Goal: Information Seeking & Learning: Learn about a topic

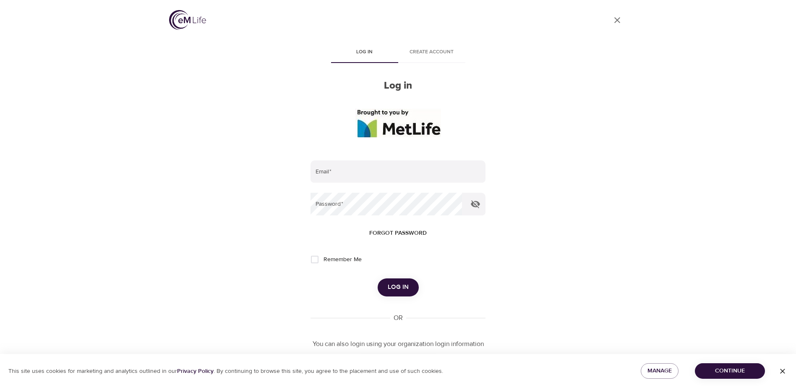
scroll to position [42, 0]
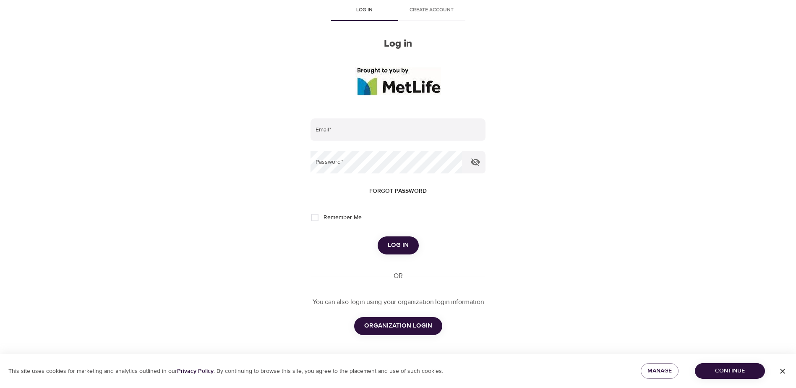
click at [403, 329] on span "ORGANIZATION LOGIN" at bounding box center [398, 325] width 68 height 11
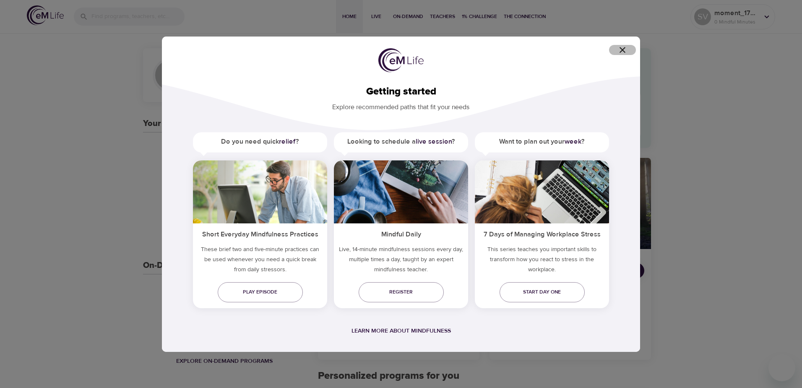
click at [625, 49] on icon "button" at bounding box center [623, 50] width 10 height 10
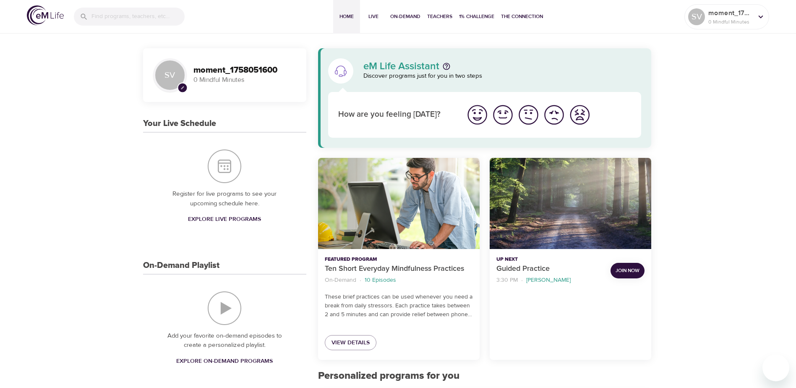
click at [223, 221] on span "Explore Live Programs" at bounding box center [224, 219] width 73 height 10
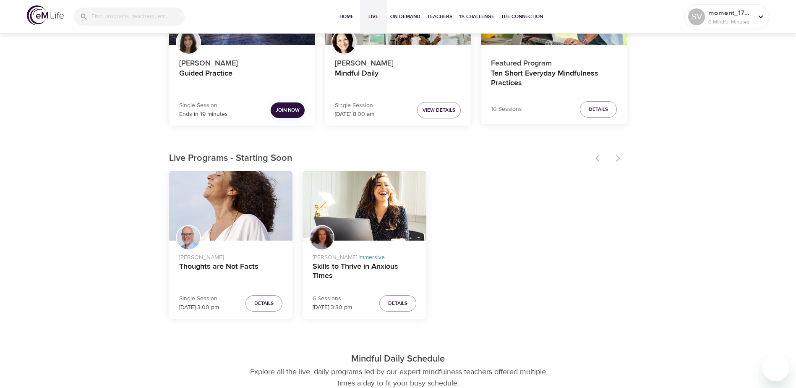
scroll to position [168, 0]
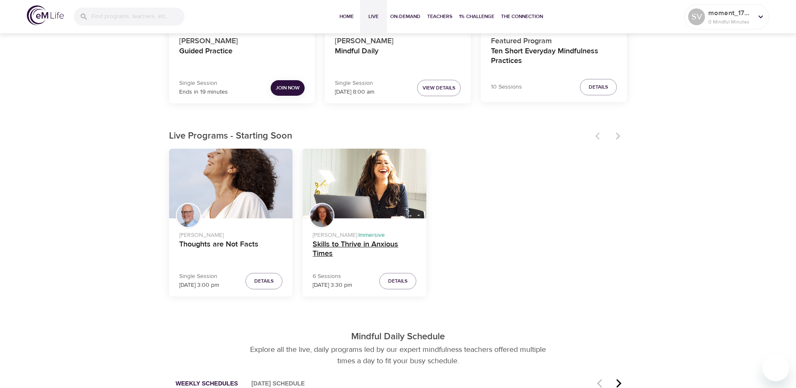
click at [404, 250] on h4 "Skills to Thrive in Anxious Times" at bounding box center [365, 250] width 104 height 20
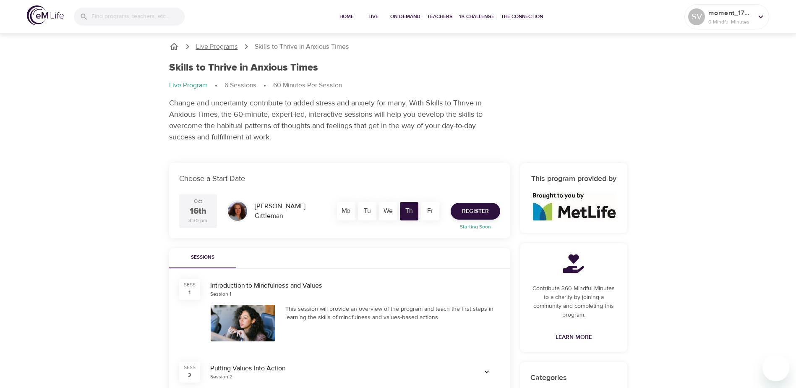
click at [216, 45] on p "Live Programs" at bounding box center [217, 47] width 42 height 10
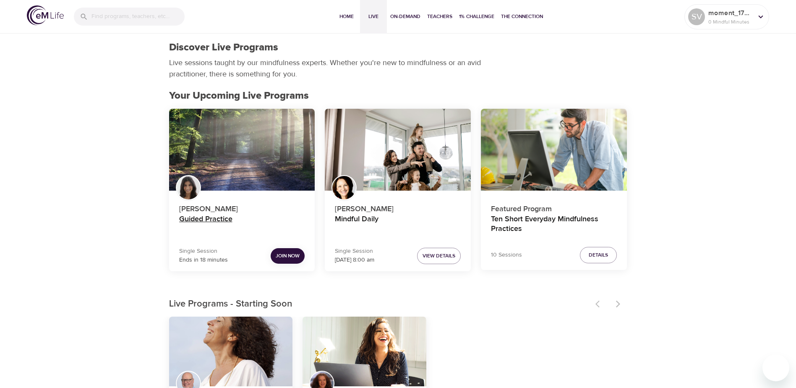
click at [222, 219] on h4 "Guided Practice" at bounding box center [242, 224] width 126 height 20
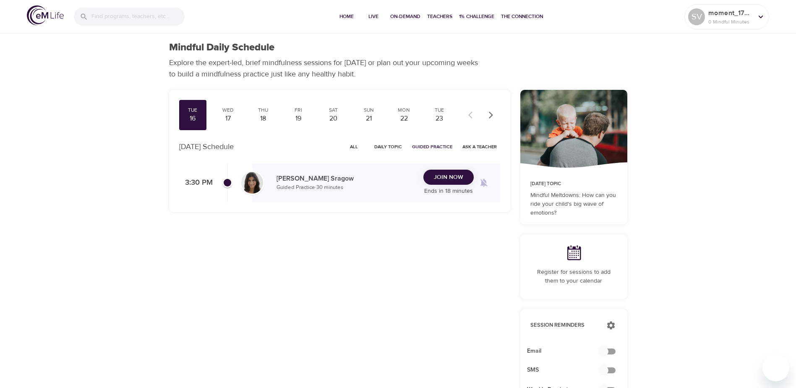
click at [453, 180] on span "Join Now" at bounding box center [448, 177] width 29 height 10
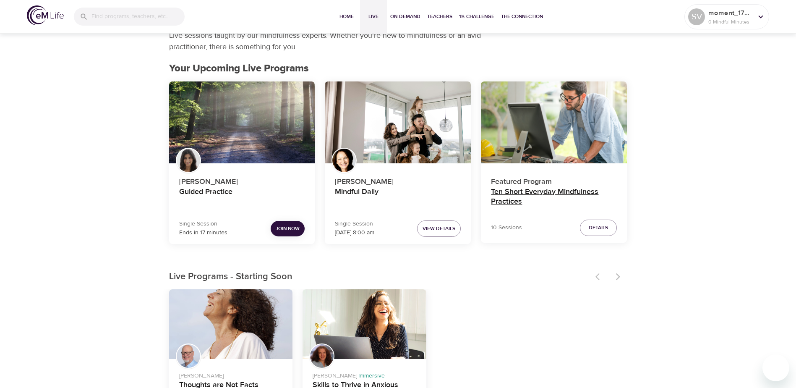
scroll to position [42, 0]
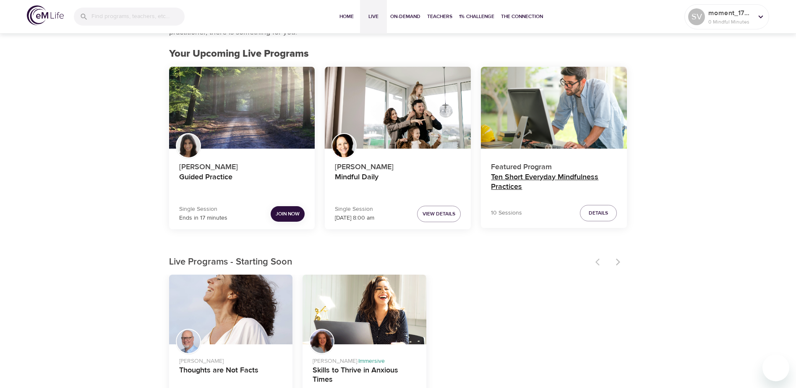
click at [510, 180] on h4 "Ten Short Everyday Mindfulness Practices" at bounding box center [554, 182] width 126 height 20
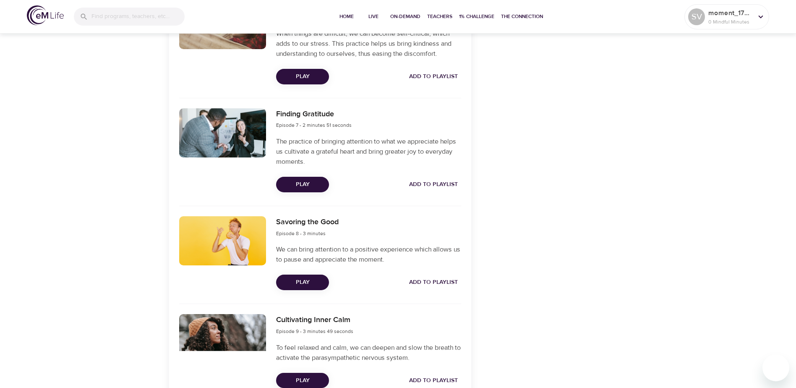
scroll to position [881, 0]
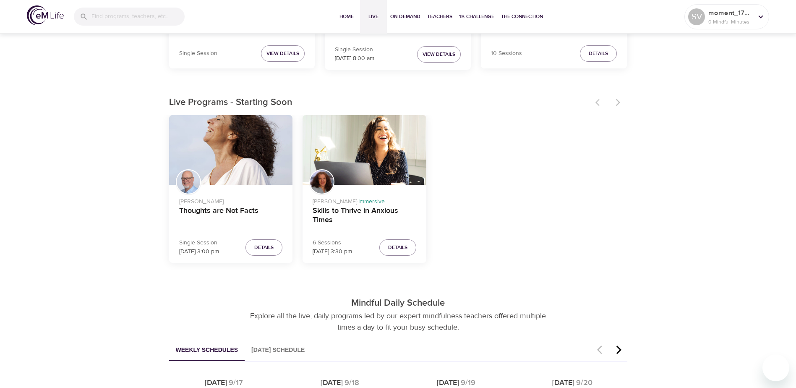
scroll to position [210, 0]
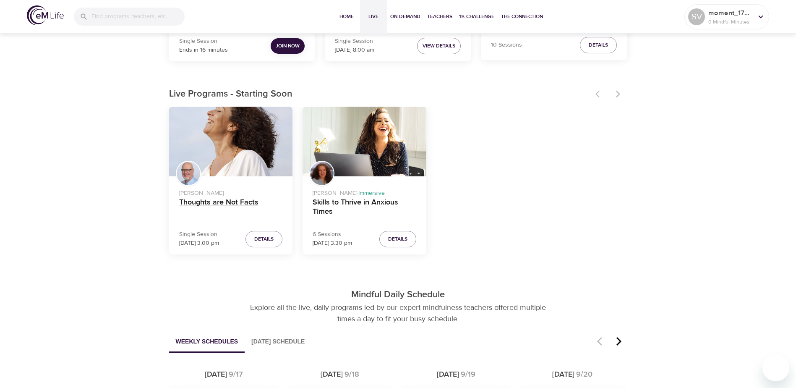
click at [221, 200] on h4 "Thoughts are Not Facts" at bounding box center [231, 208] width 104 height 20
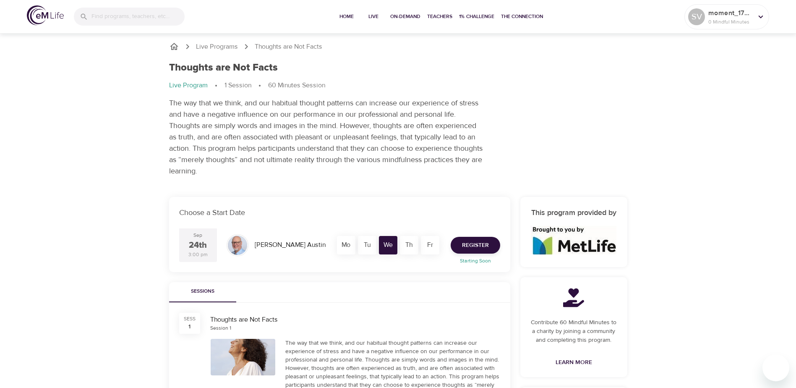
click at [170, 45] on icon "breadcrumb" at bounding box center [174, 47] width 10 height 10
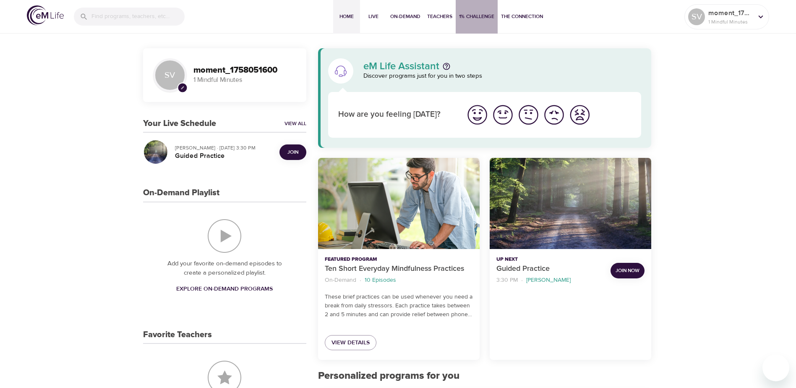
click at [480, 14] on span "1% Challenge" at bounding box center [476, 16] width 35 height 9
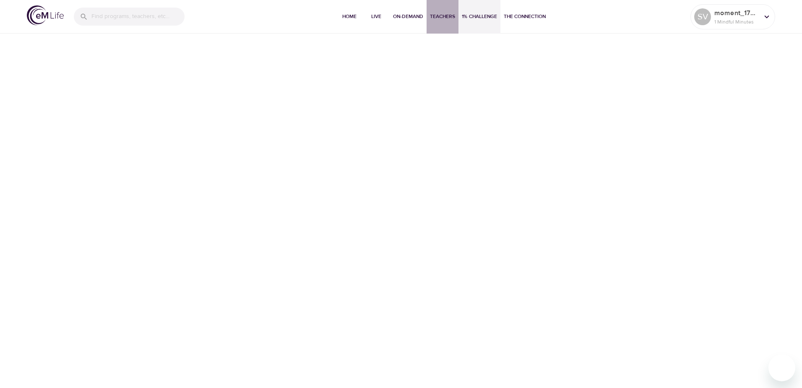
click at [438, 18] on span "Teachers" at bounding box center [442, 16] width 25 height 9
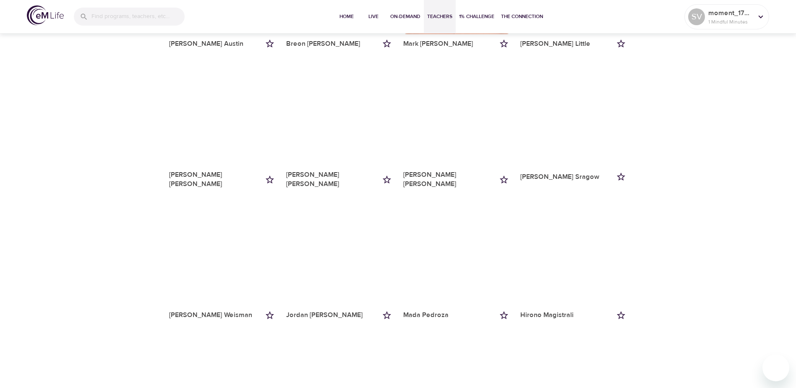
scroll to position [793, 0]
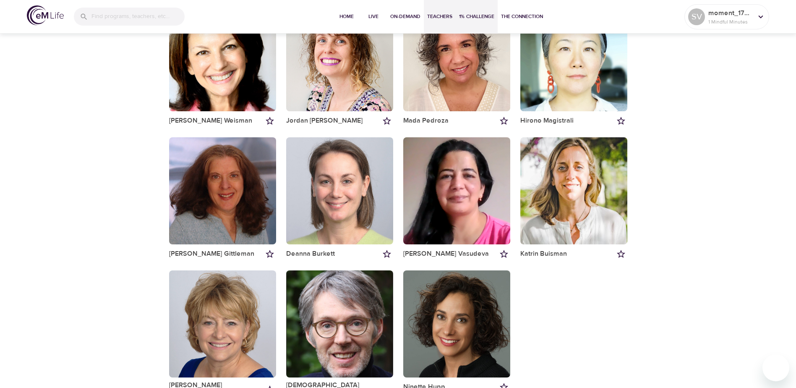
click at [485, 14] on span "1% Challenge" at bounding box center [476, 16] width 35 height 9
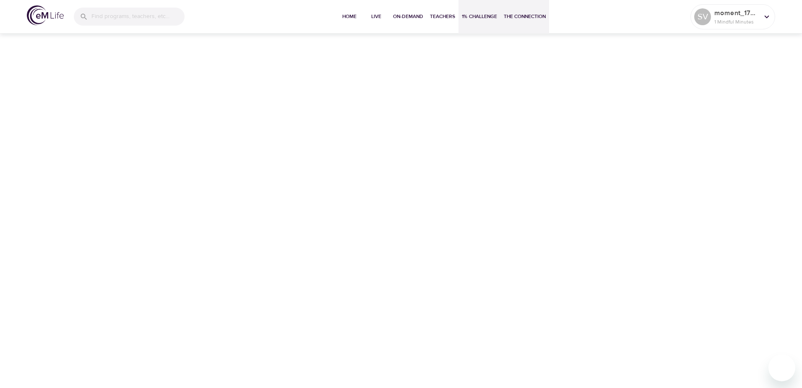
click at [516, 14] on span "The Connection" at bounding box center [525, 16] width 42 height 9
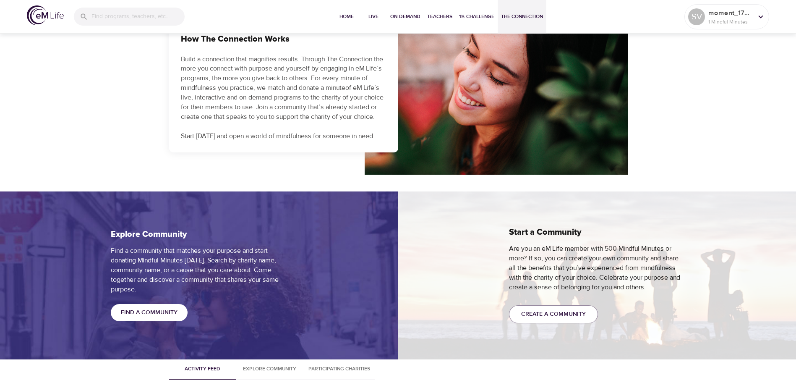
scroll to position [461, 0]
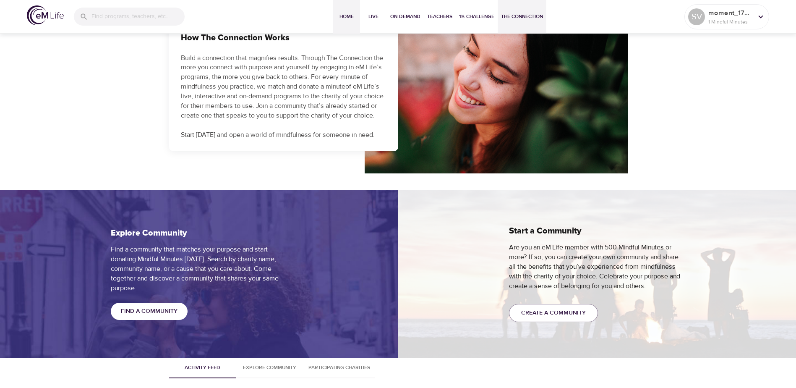
click at [352, 13] on span "Home" at bounding box center [346, 16] width 20 height 9
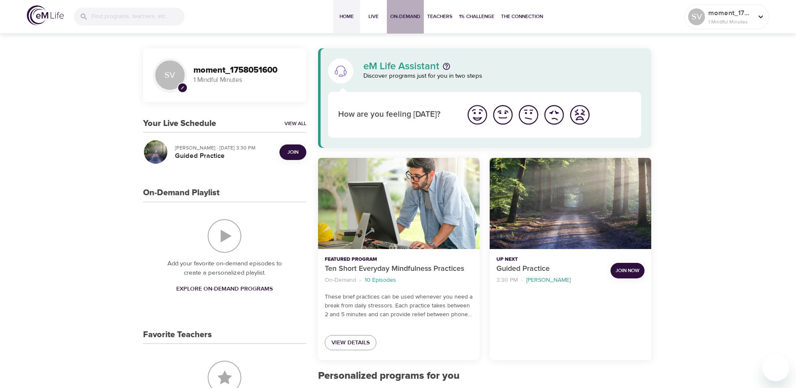
click at [404, 16] on span "On-Demand" at bounding box center [405, 16] width 30 height 9
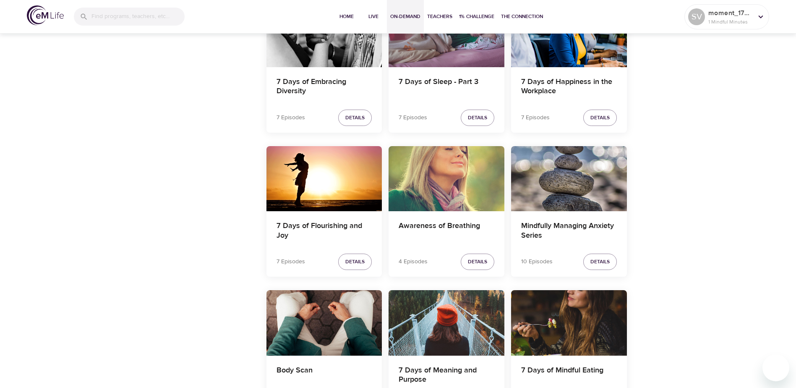
scroll to position [923, 0]
